Goal: Task Accomplishment & Management: Use online tool/utility

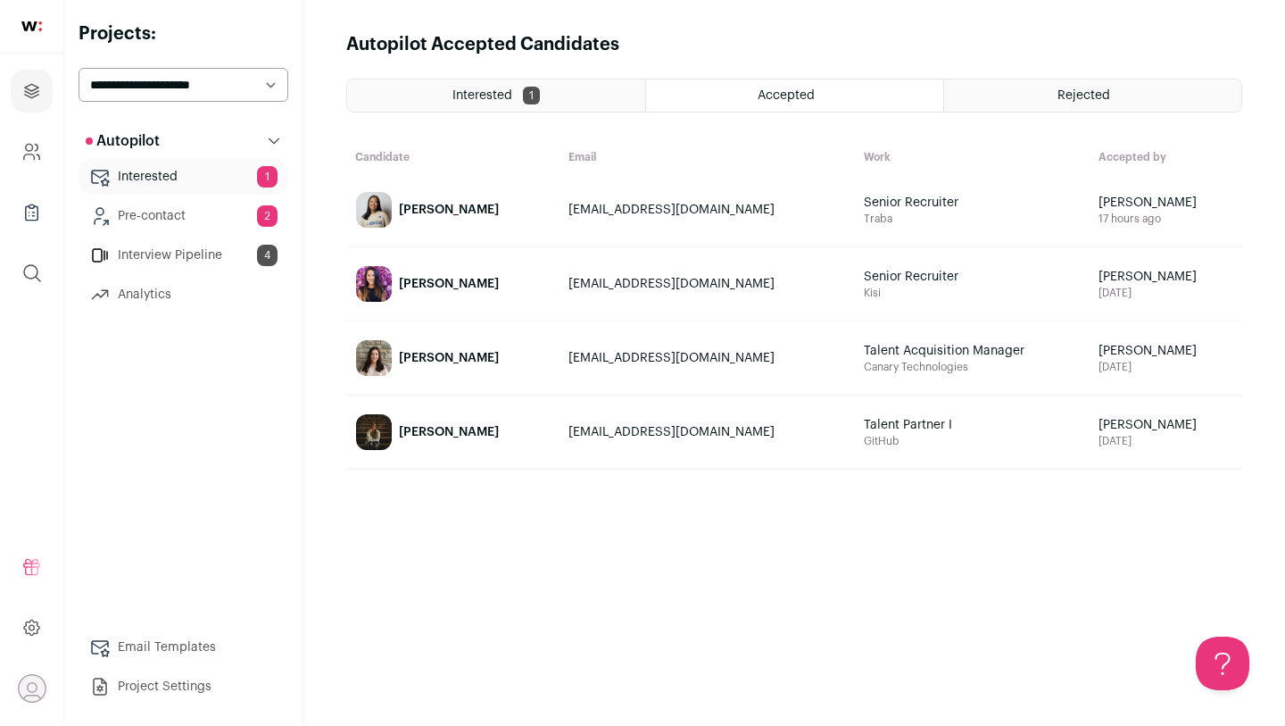
click at [237, 222] on link "Pre-contact 2" at bounding box center [184, 216] width 210 height 36
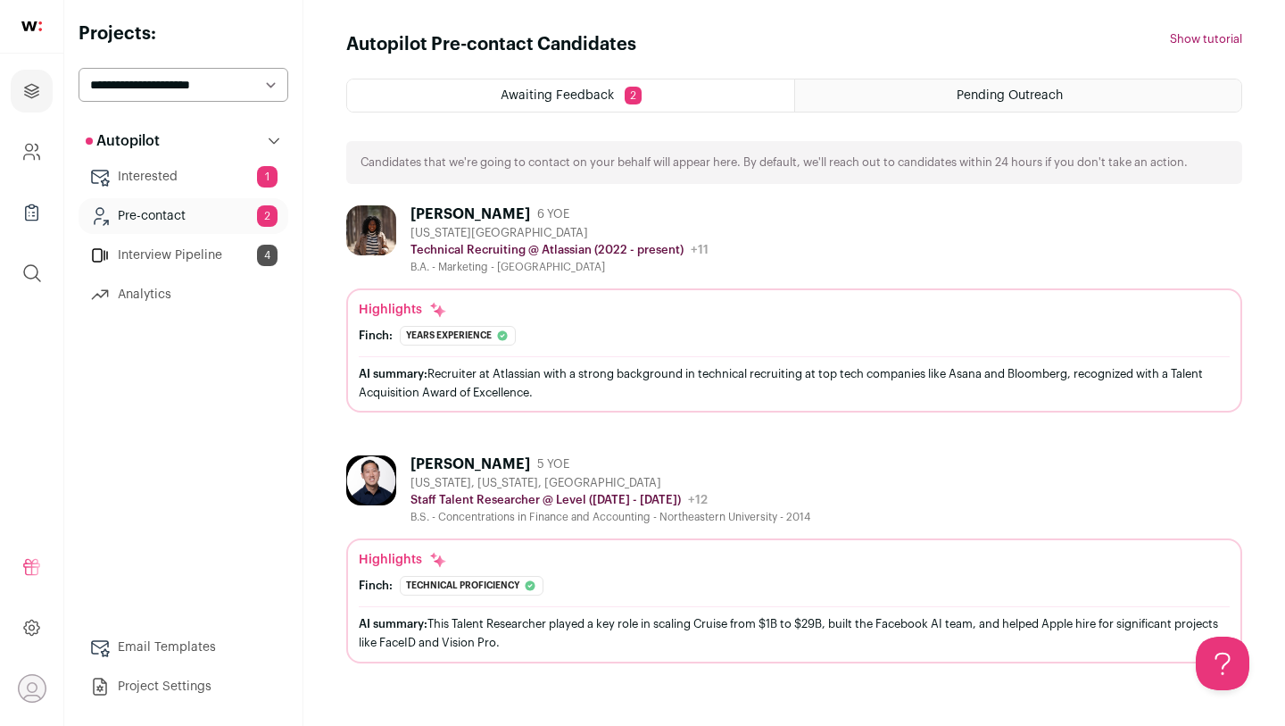
click at [568, 386] on div "AI summary: Recruiter at Atlassian with a strong background in technical recrui…" at bounding box center [794, 382] width 871 height 37
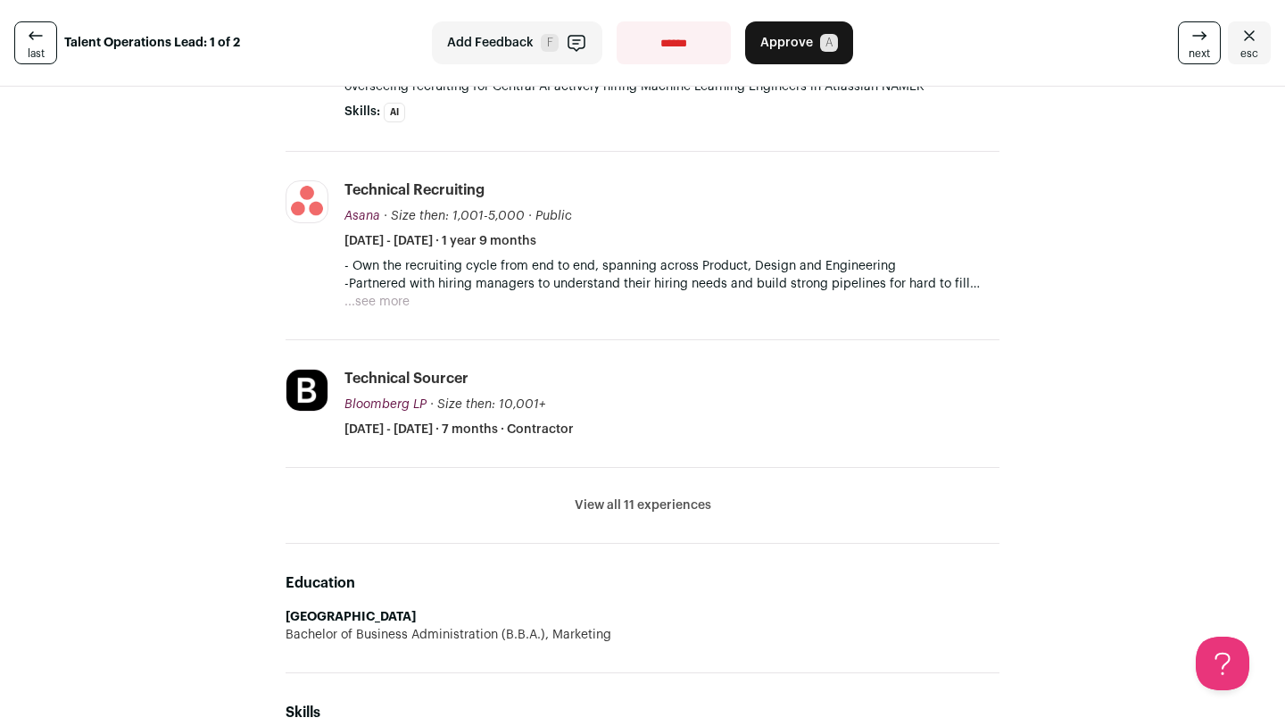
scroll to position [484, 0]
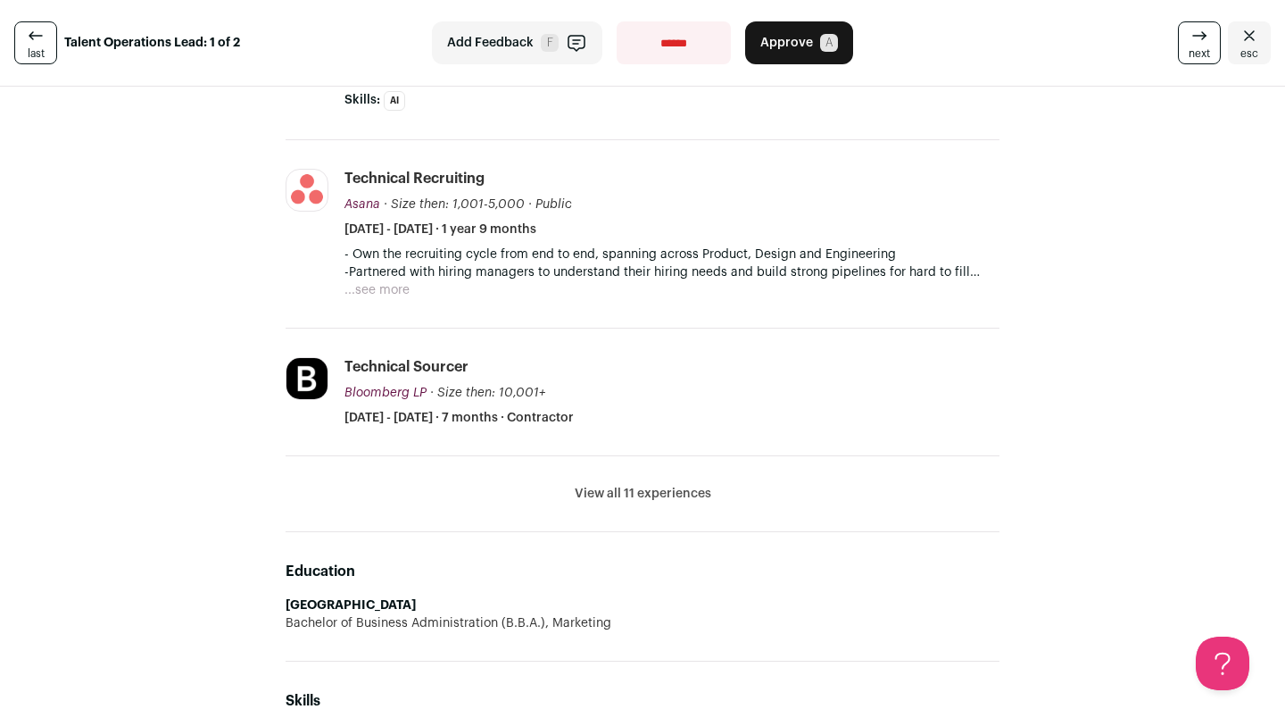
click at [598, 503] on li "View all 11 experiences View less" at bounding box center [643, 494] width 714 height 76
click at [604, 496] on button "View all 11 experiences" at bounding box center [643, 494] width 137 height 18
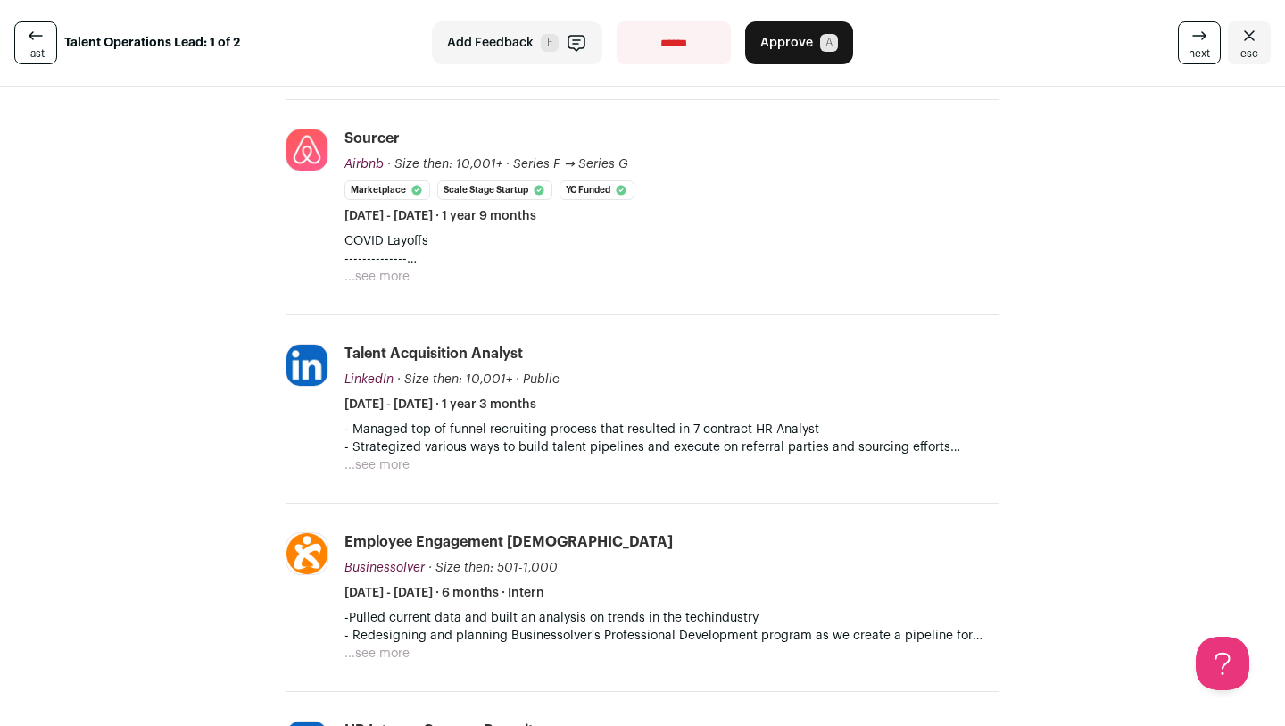
scroll to position [813, 0]
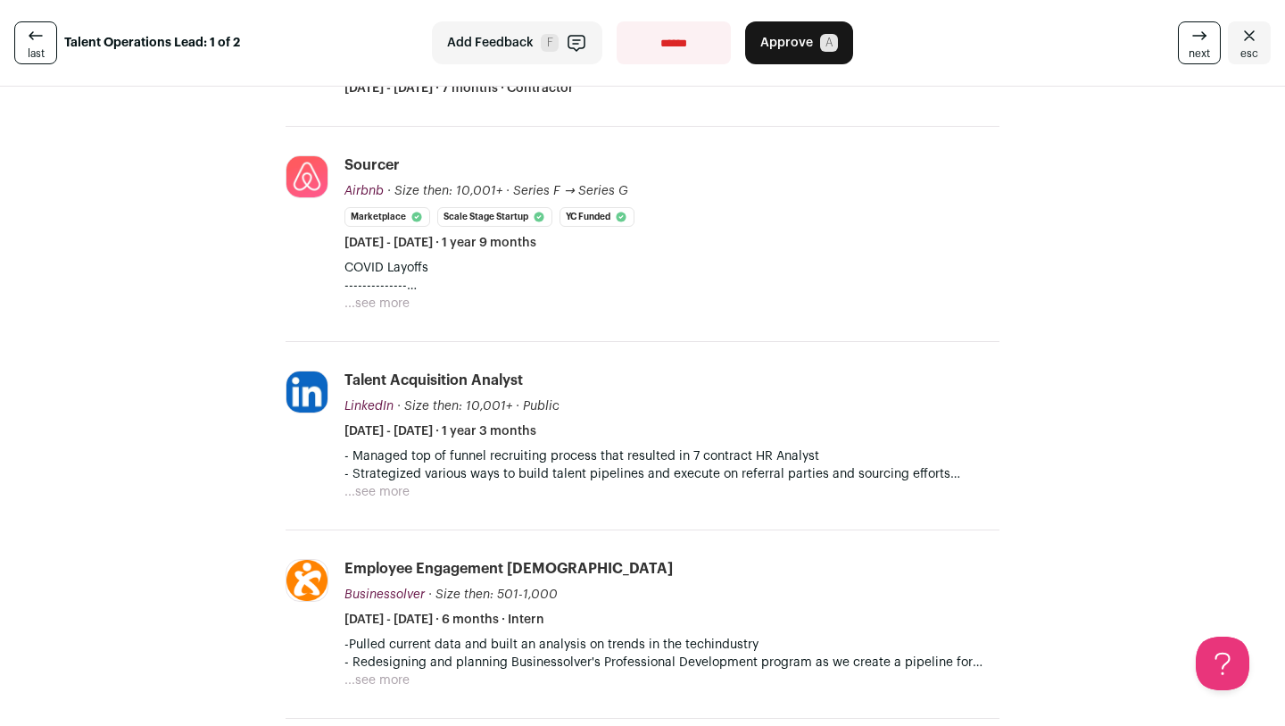
click at [611, 474] on p "- Strategized various ways to build talent pipelines and execute on referral pa…" at bounding box center [672, 474] width 655 height 18
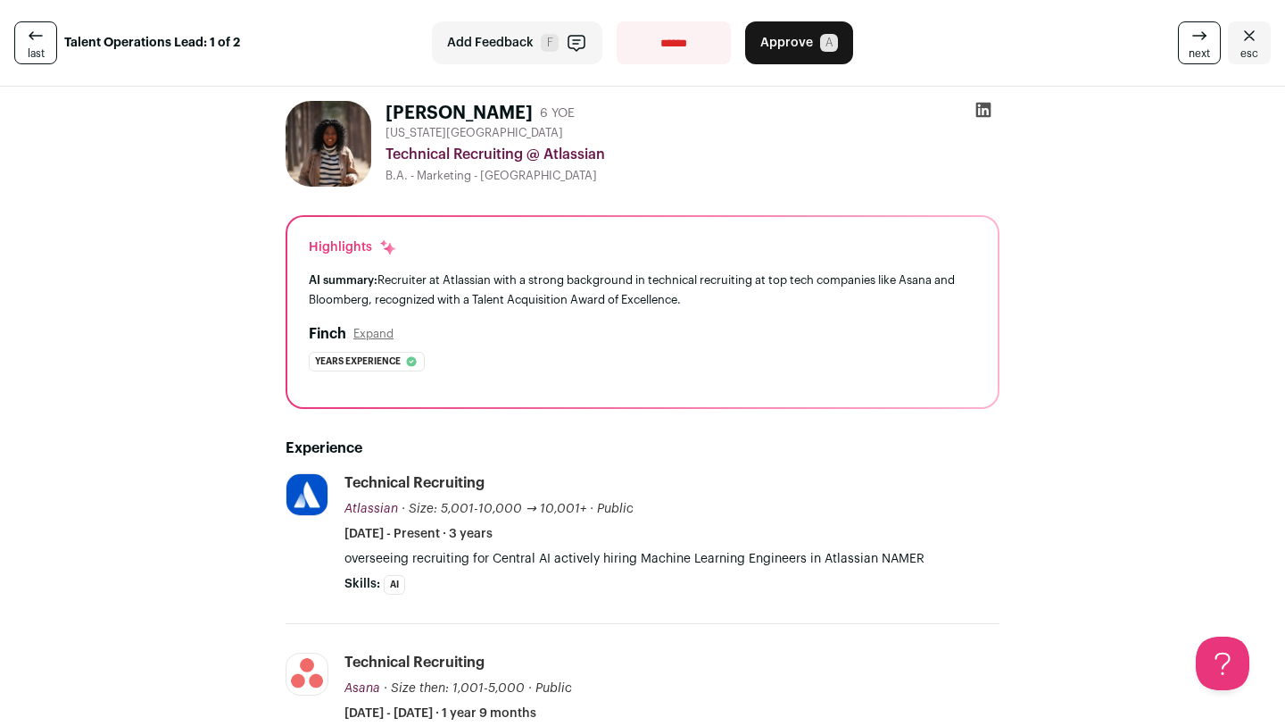
scroll to position [0, 0]
click at [25, 41] on icon at bounding box center [35, 35] width 21 height 21
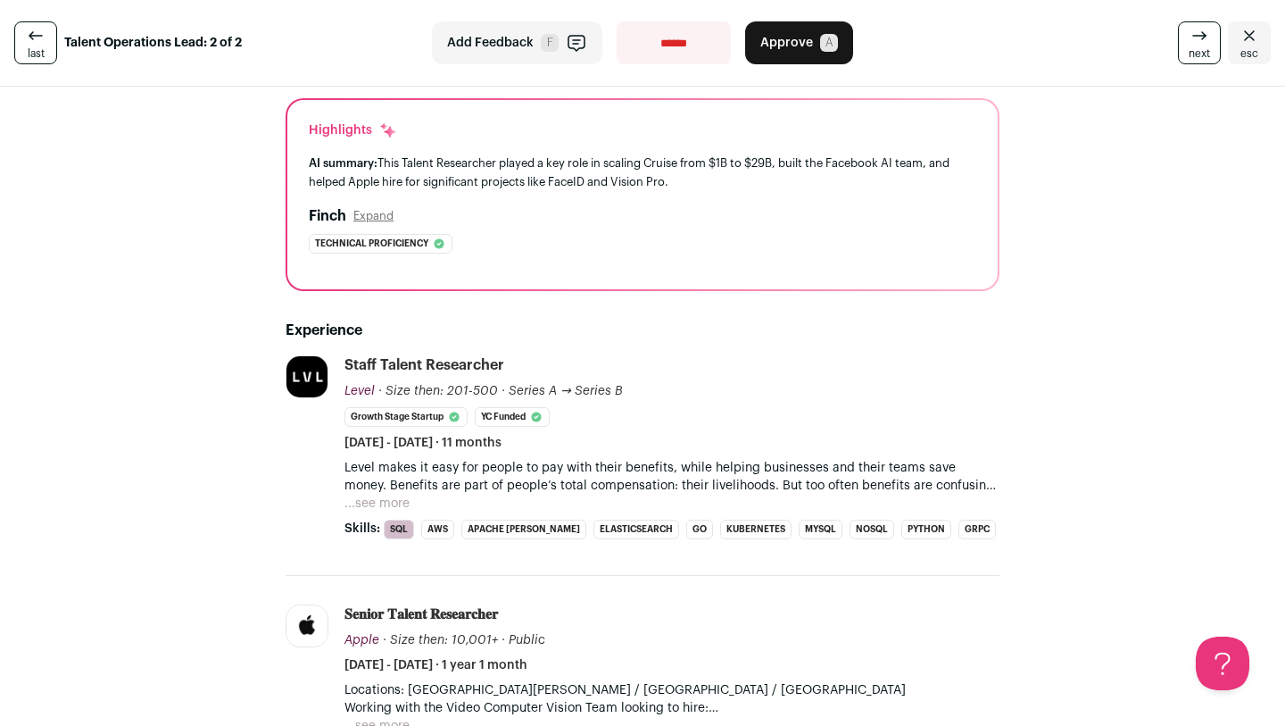
scroll to position [120, 0]
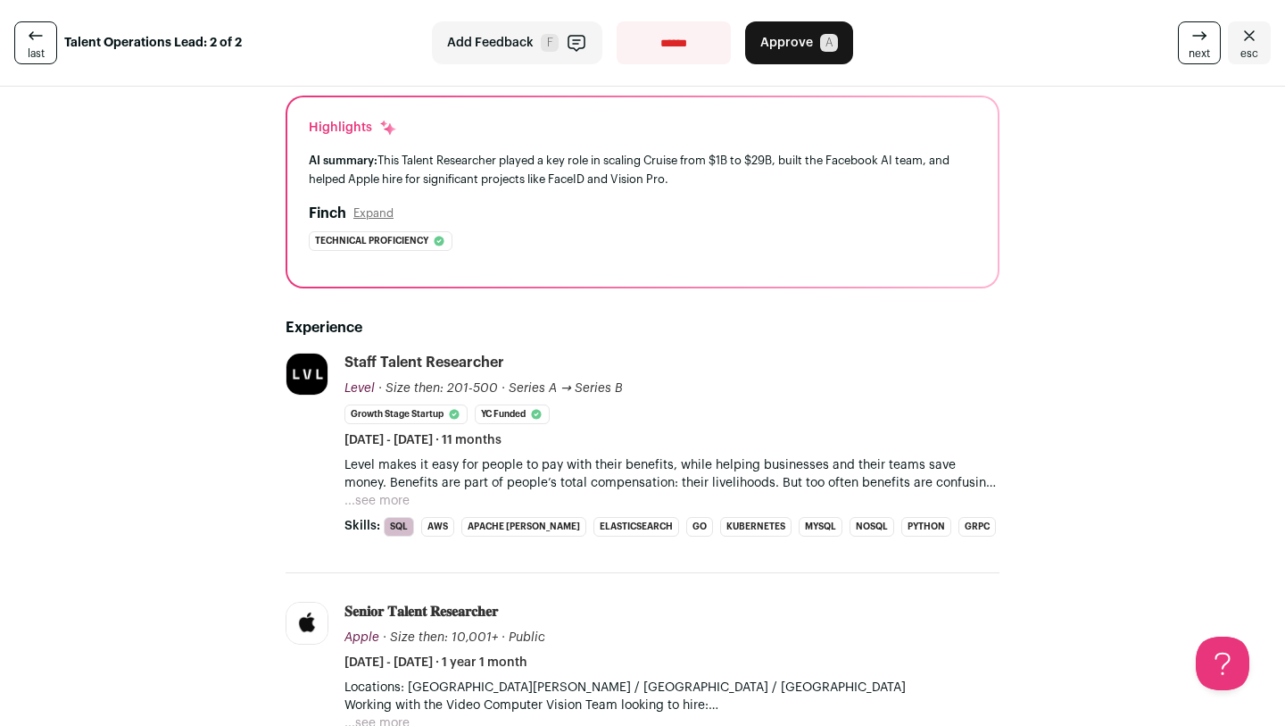
click at [619, 475] on p "Level makes it easy for people to pay with their benefits, while helping busine…" at bounding box center [672, 474] width 655 height 36
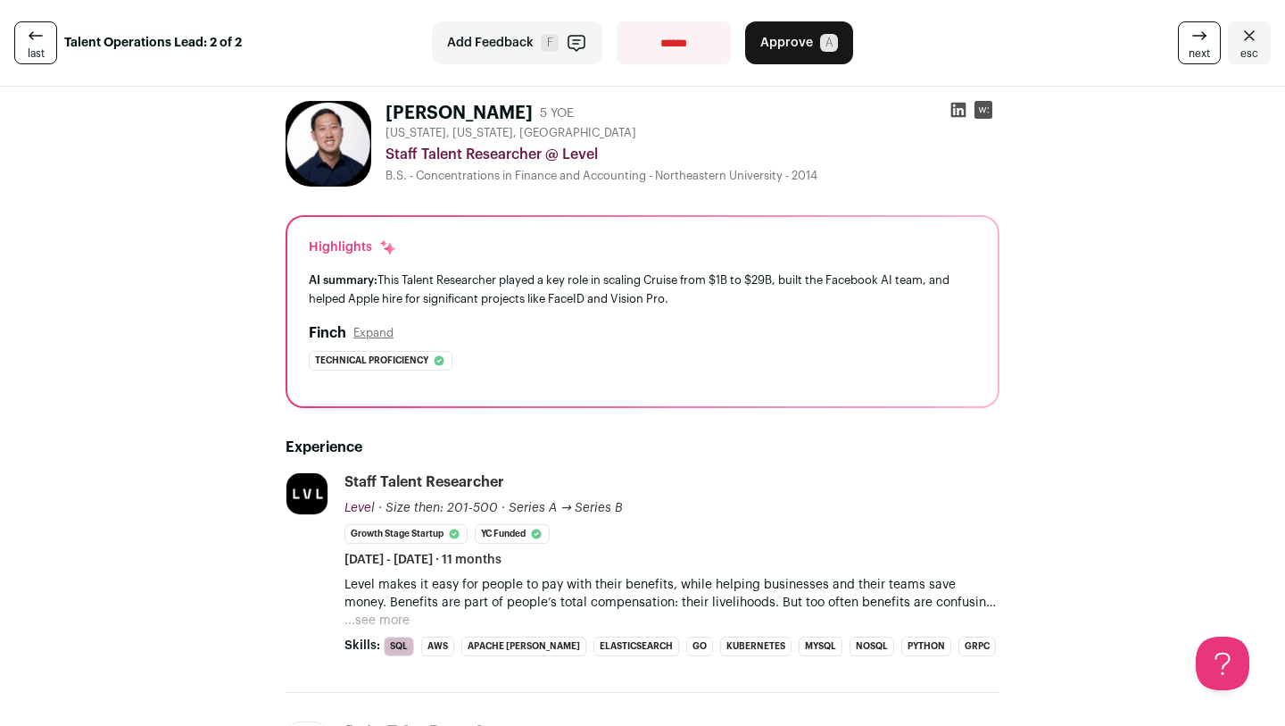
scroll to position [0, 0]
click at [956, 106] on icon at bounding box center [958, 110] width 15 height 15
select select "**********"
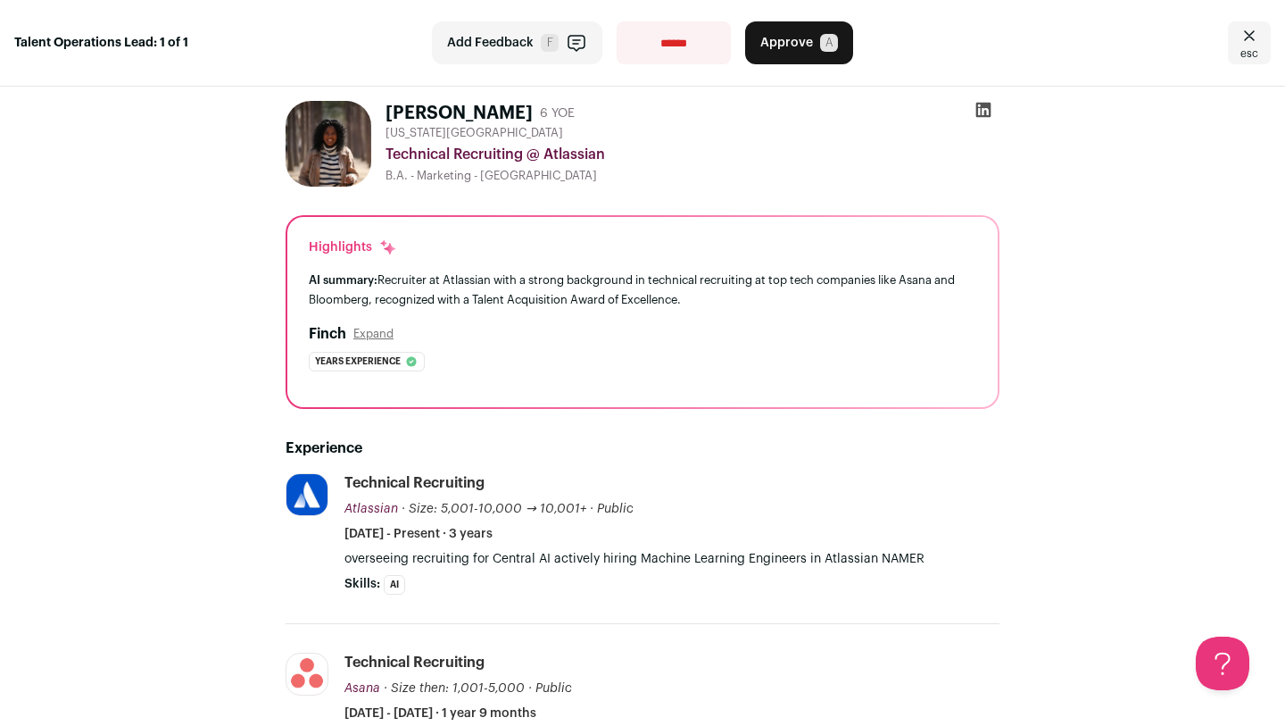
click at [1248, 45] on icon "Close" at bounding box center [1249, 35] width 21 height 21
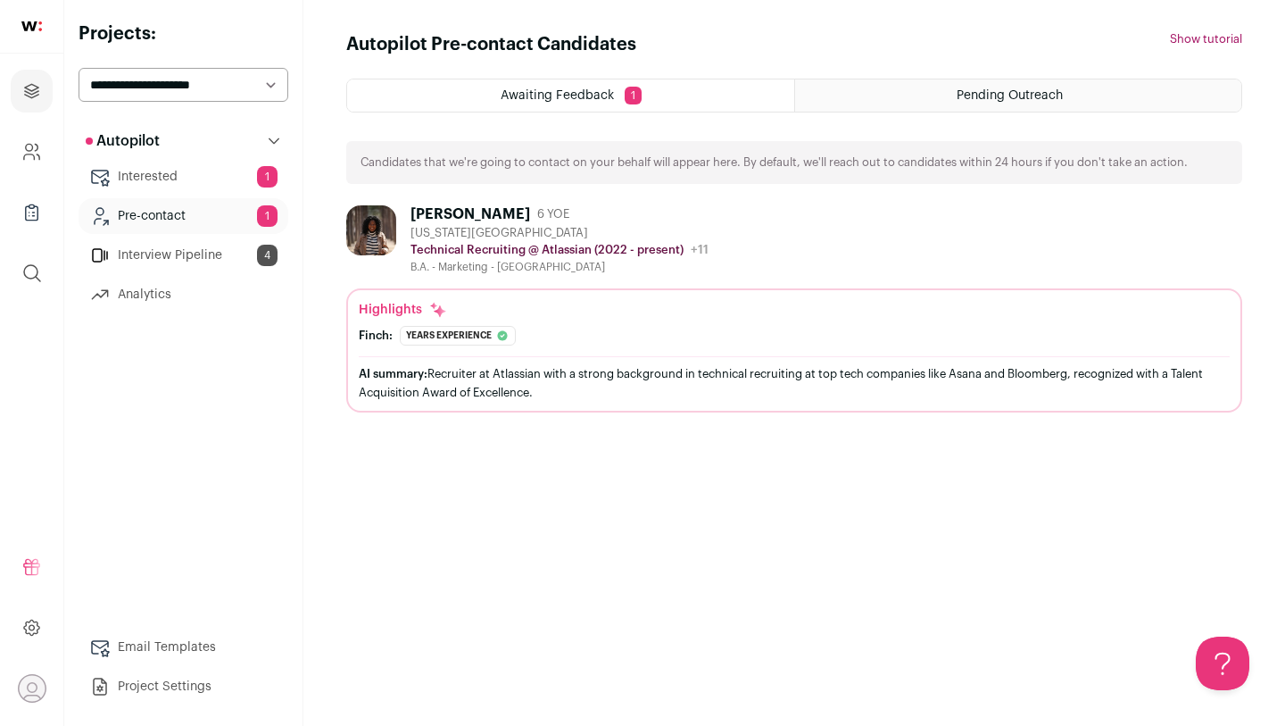
click at [959, 312] on div "Highlights" at bounding box center [794, 310] width 871 height 18
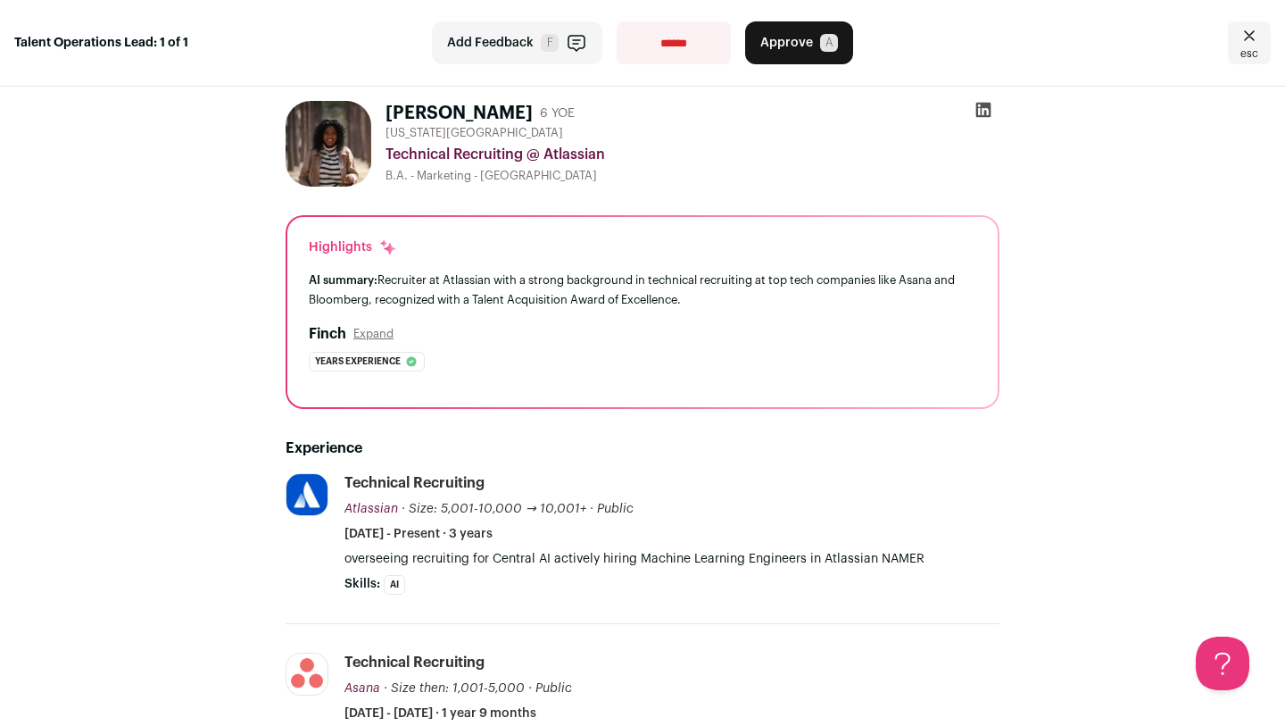
select select "**********"
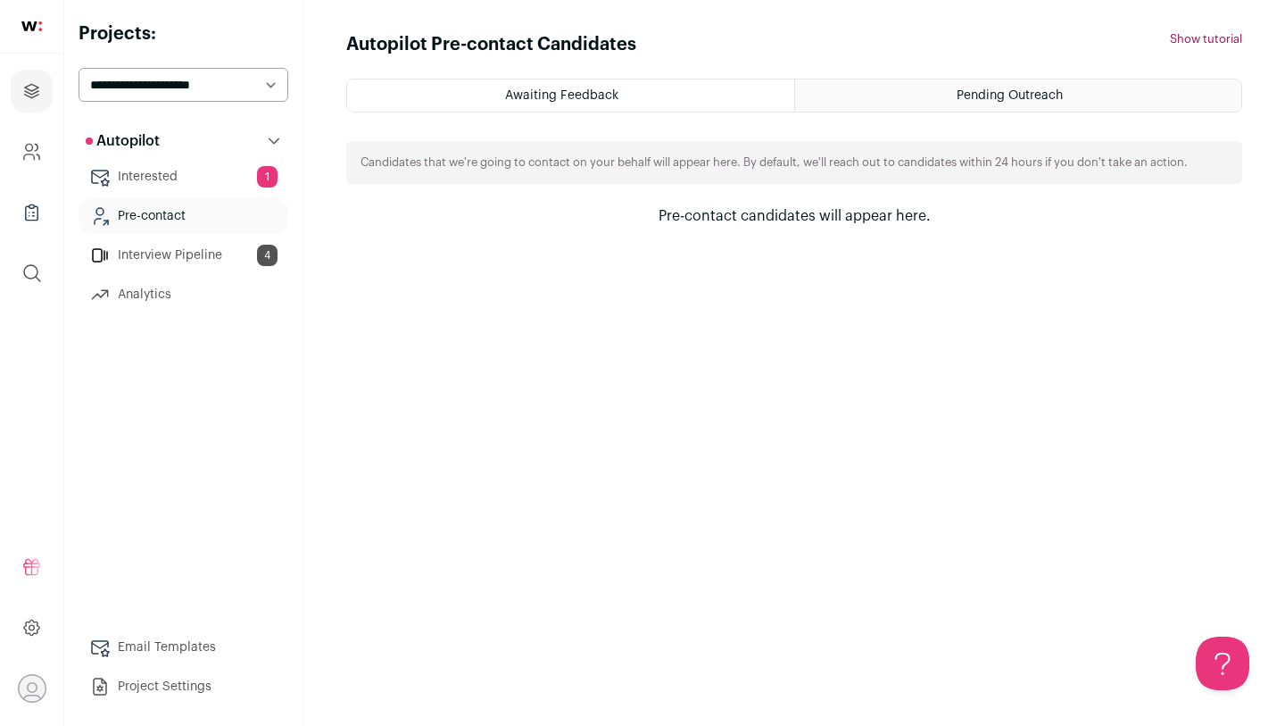
click at [231, 172] on link "Interested 1" at bounding box center [184, 177] width 210 height 36
